Goal: Navigation & Orientation: Find specific page/section

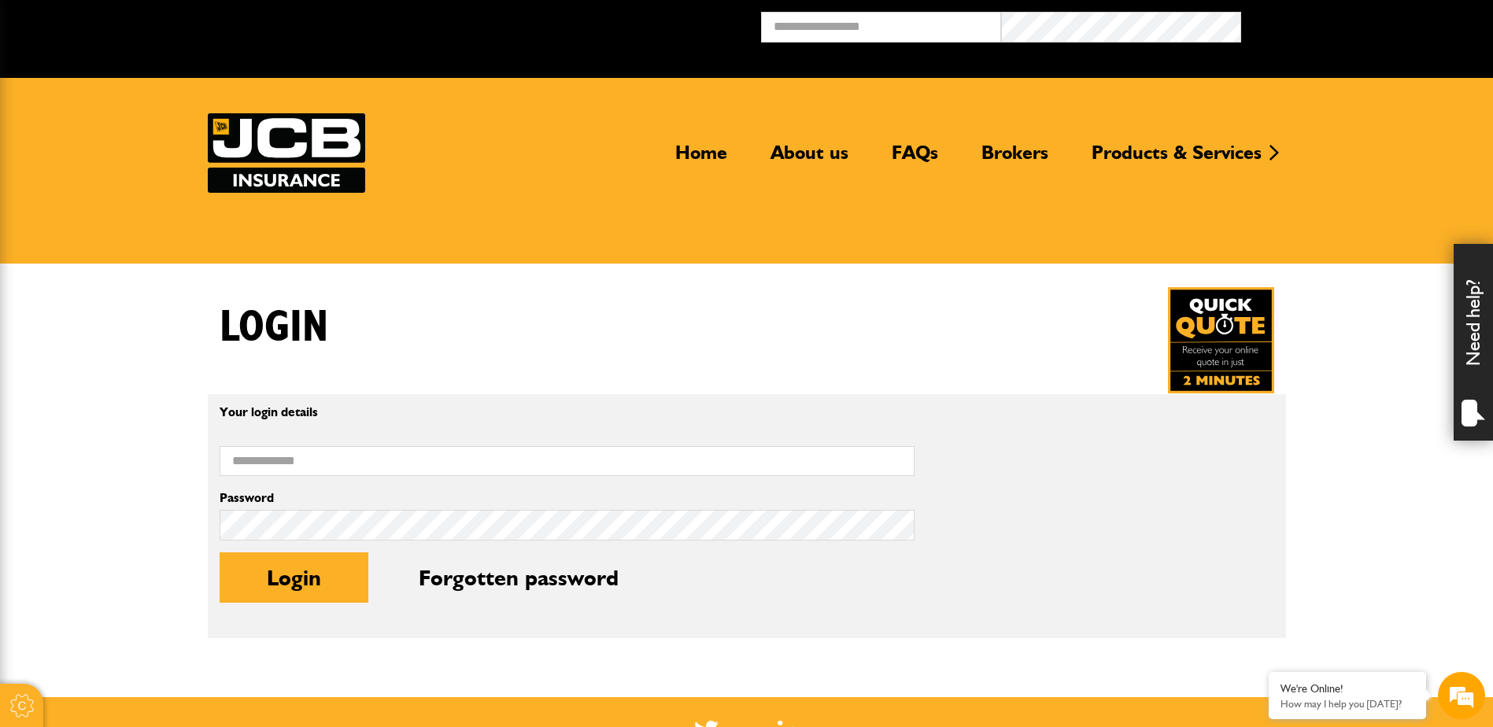
type input "**********"
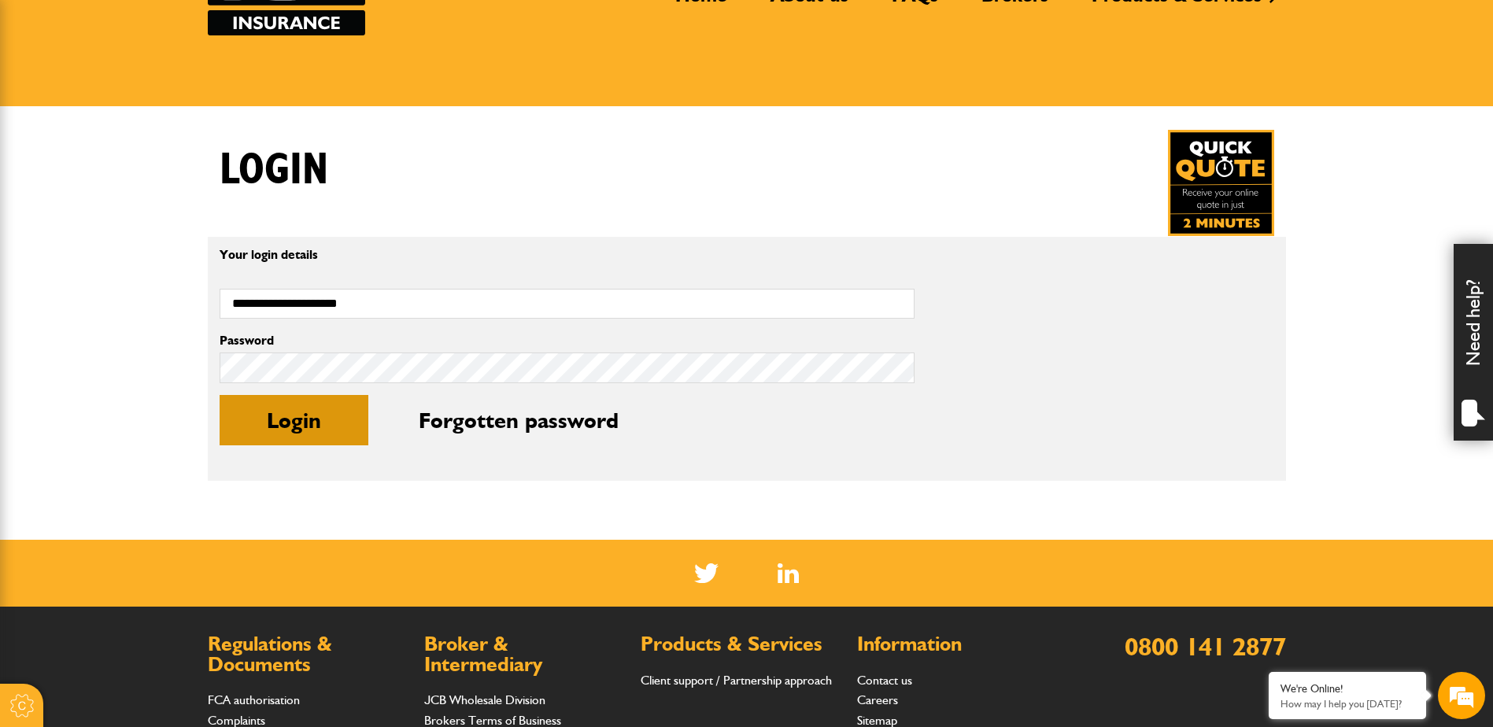
click at [307, 407] on button "Login" at bounding box center [294, 420] width 149 height 50
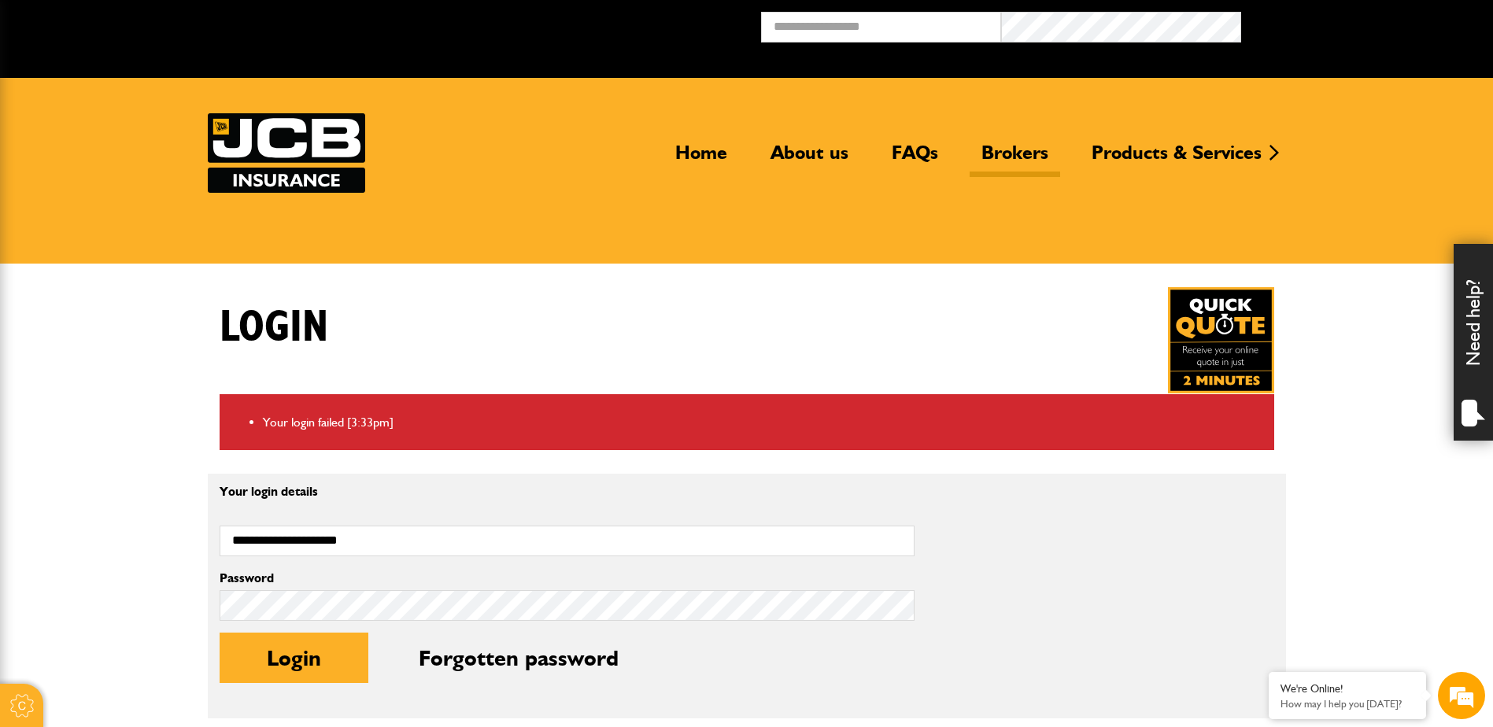
click at [1017, 155] on link "Brokers" at bounding box center [1014, 159] width 90 height 36
